Goal: Information Seeking & Learning: Learn about a topic

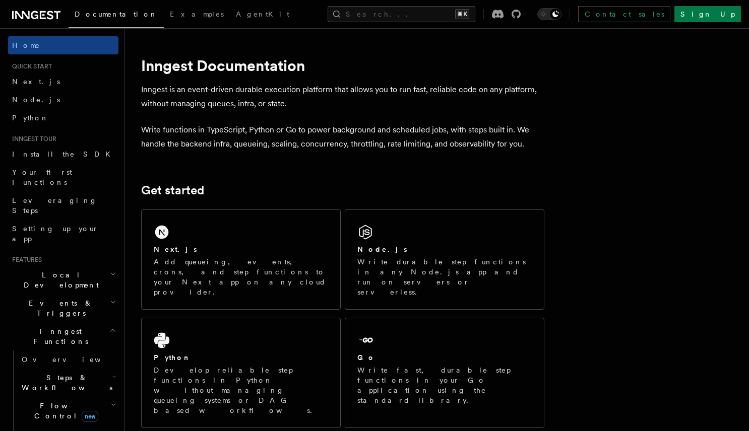
scroll to position [506, 0]
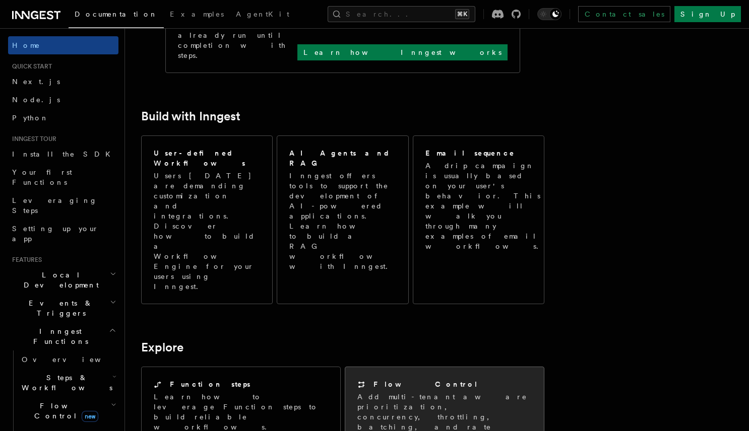
click at [460, 392] on p "Add multi-tenant aware prioritization, concurrency, throttling, batching, and r…" at bounding box center [444, 422] width 174 height 60
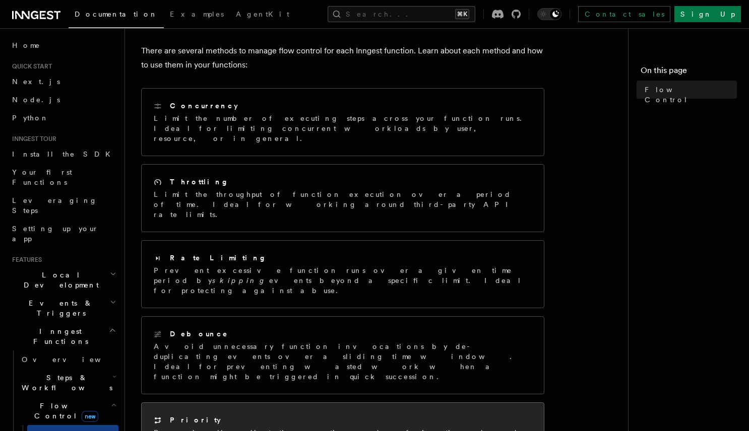
scroll to position [85, 0]
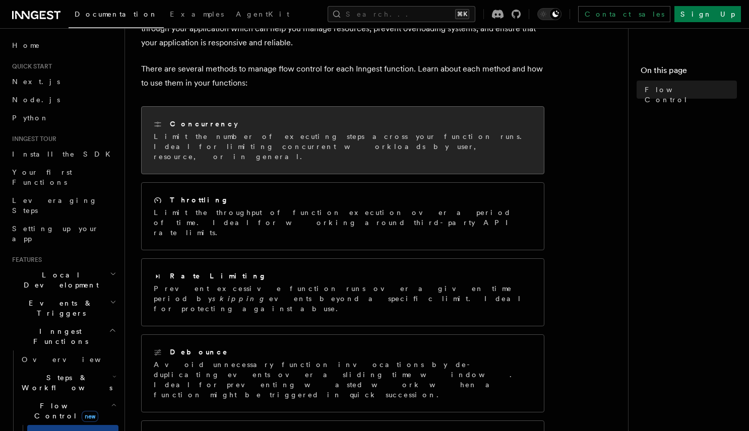
click at [325, 149] on p "Limit the number of executing steps across your function runs. Ideal for limiti…" at bounding box center [343, 147] width 378 height 30
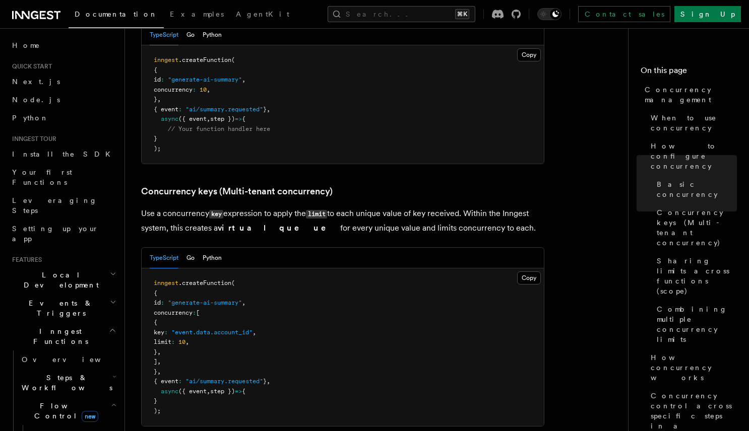
scroll to position [833, 0]
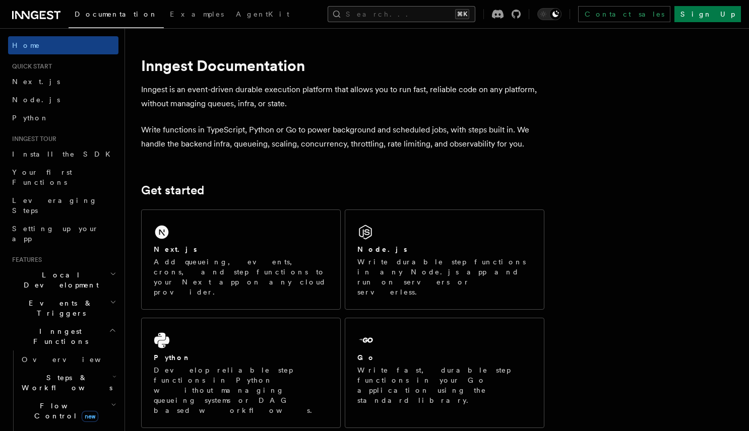
click at [400, 13] on button "Search... ⌘K" at bounding box center [402, 14] width 148 height 16
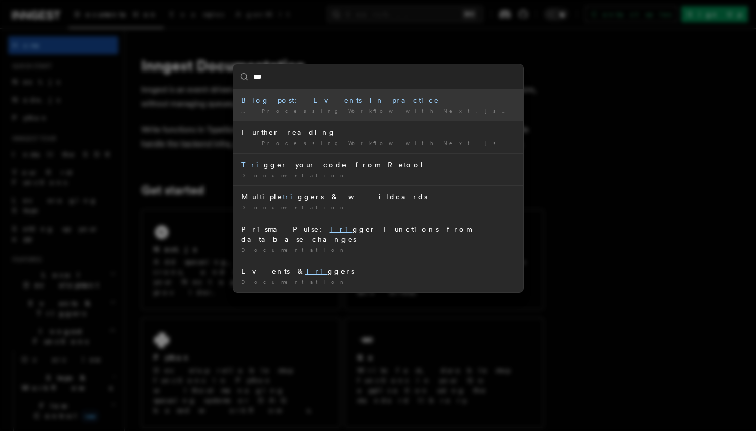
type input "****"
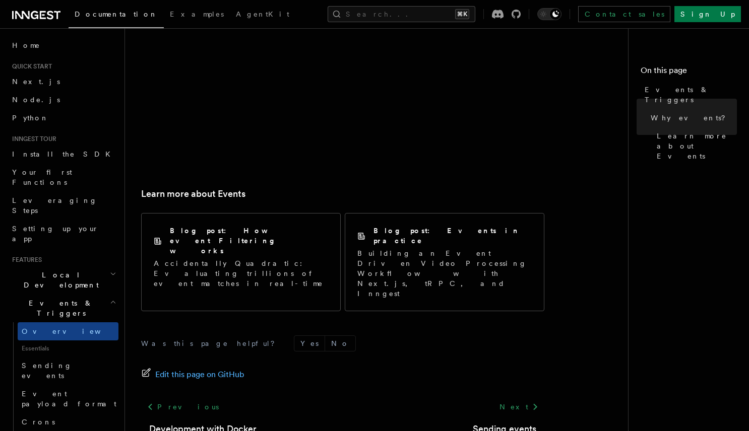
scroll to position [664, 0]
